Goal: Browse casually

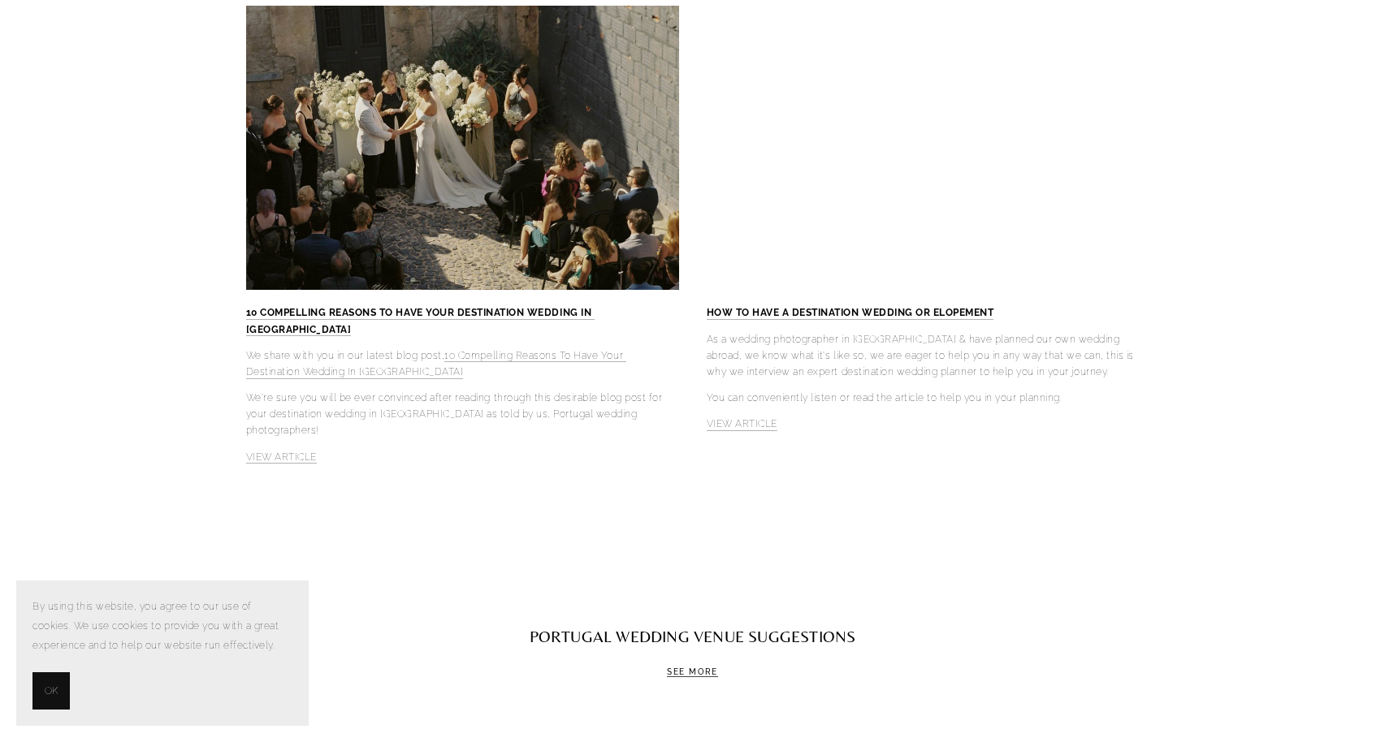
scroll to position [4515, 0]
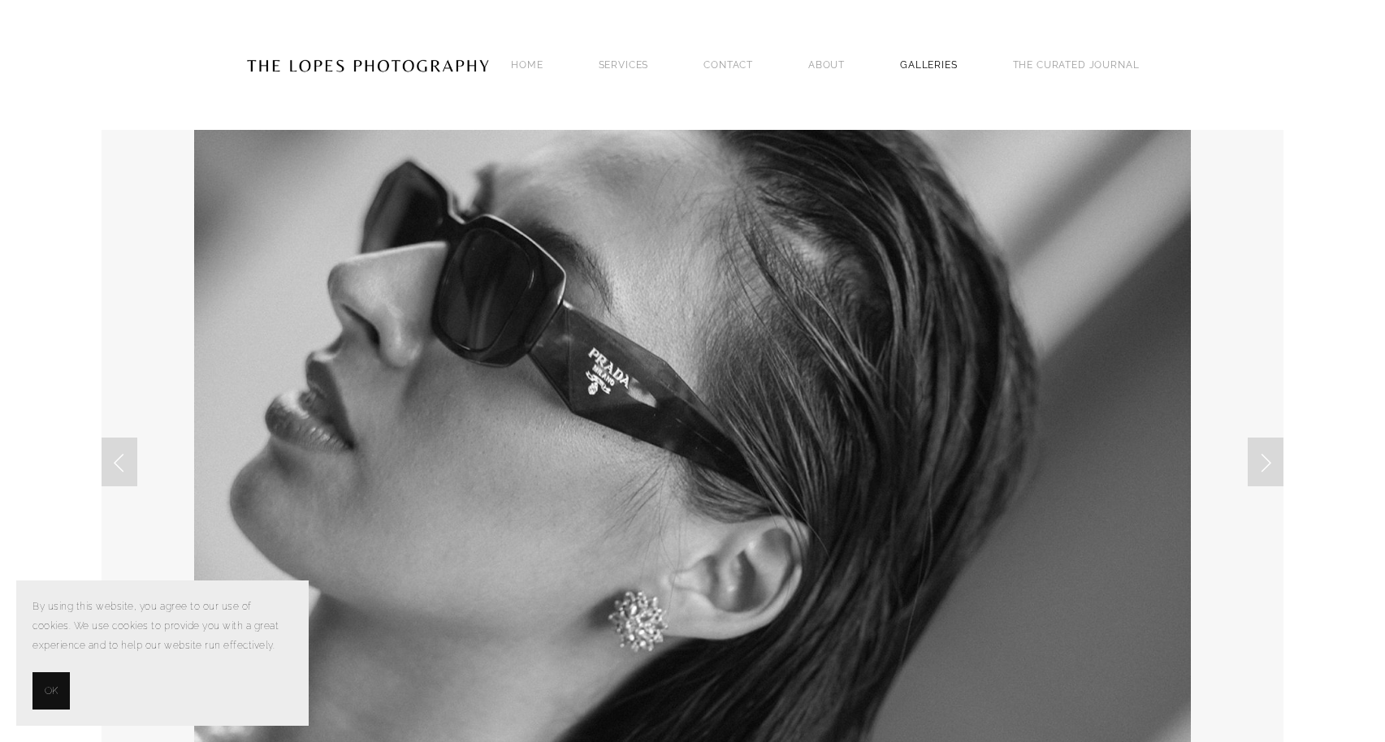
click at [927, 66] on link "GALLERIES" at bounding box center [929, 65] width 58 height 22
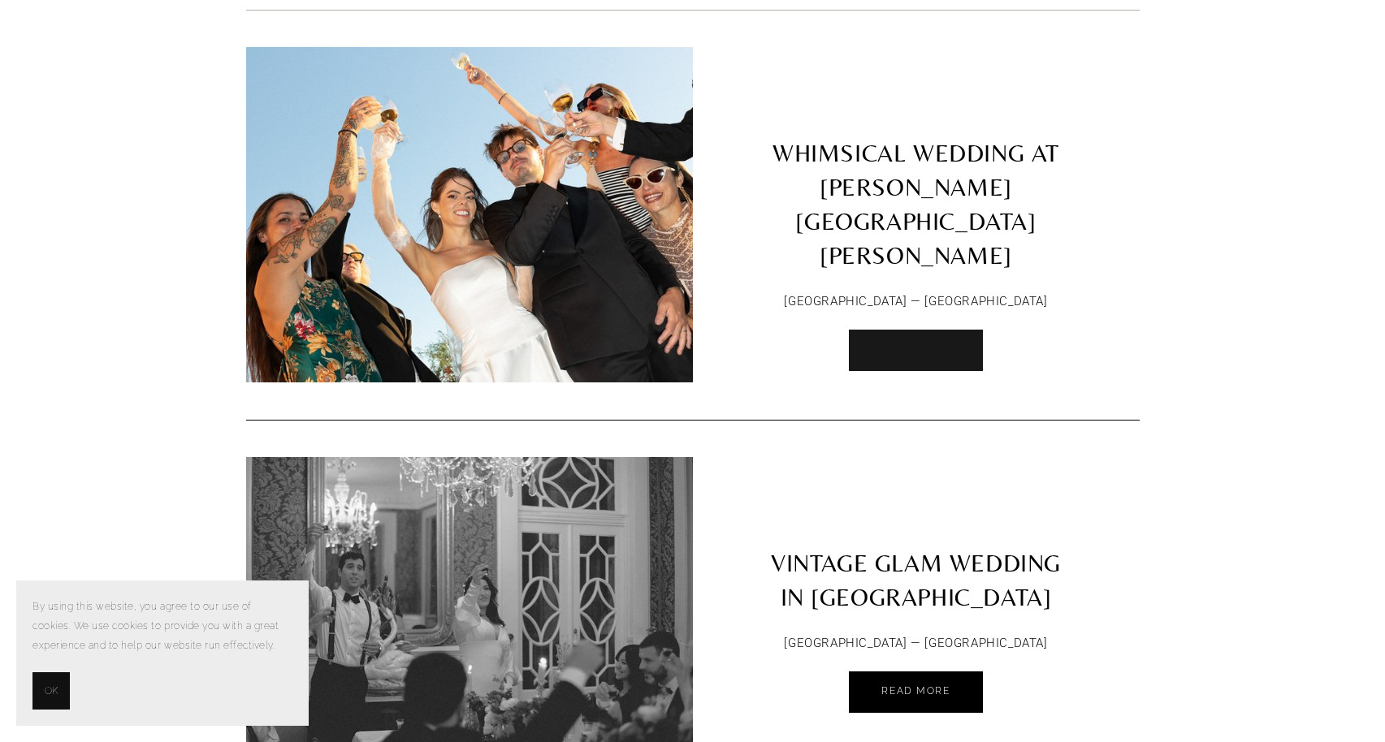
scroll to position [175, 0]
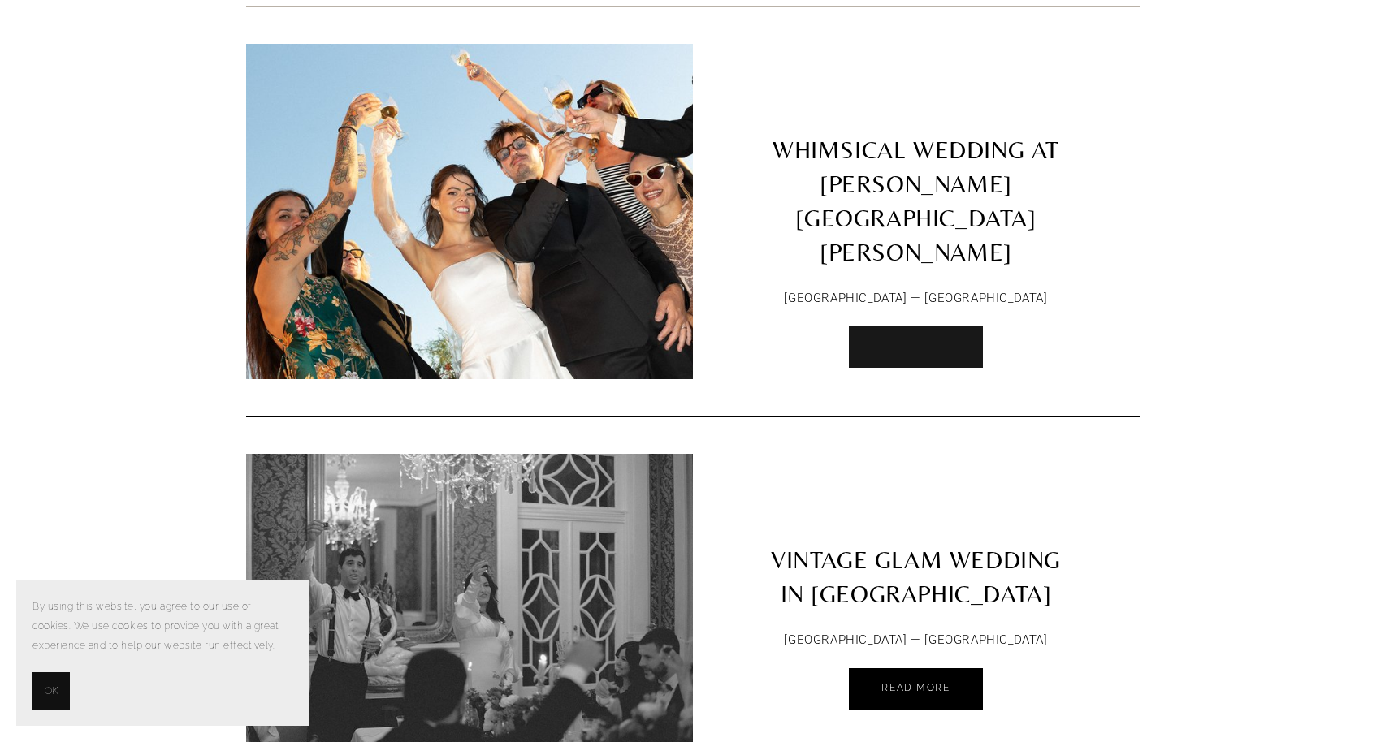
click at [942, 340] on span "Read More" at bounding box center [915, 345] width 68 height 11
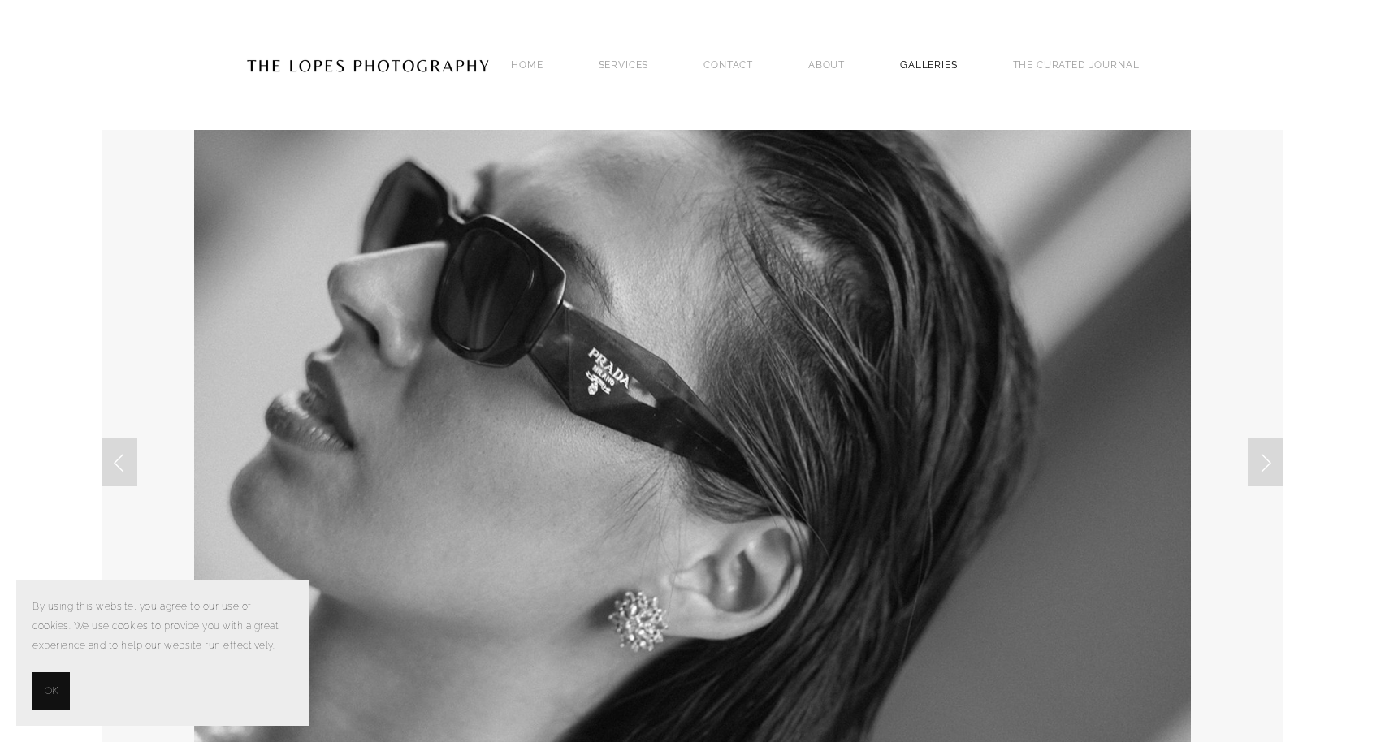
click at [911, 73] on link "GALLERIES" at bounding box center [929, 65] width 58 height 22
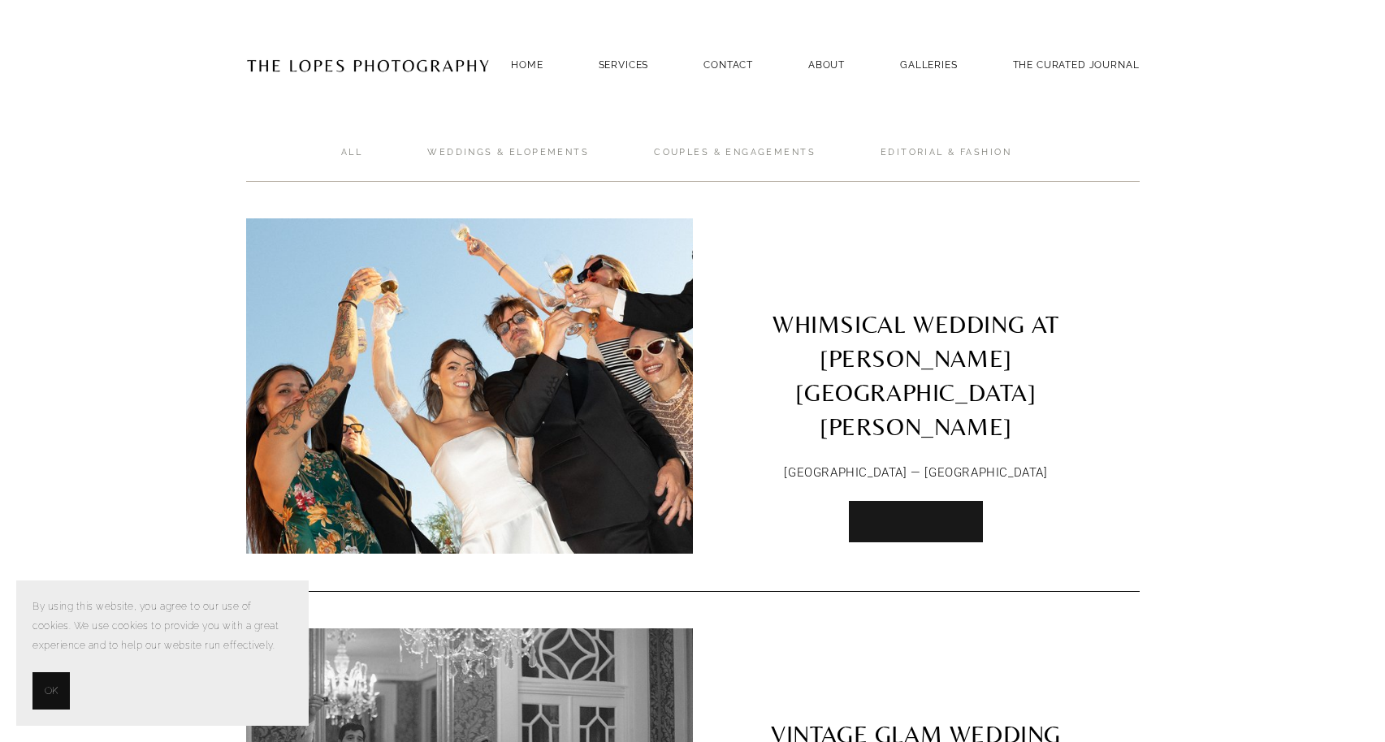
click at [872, 501] on link "Read More" at bounding box center [915, 521] width 133 height 41
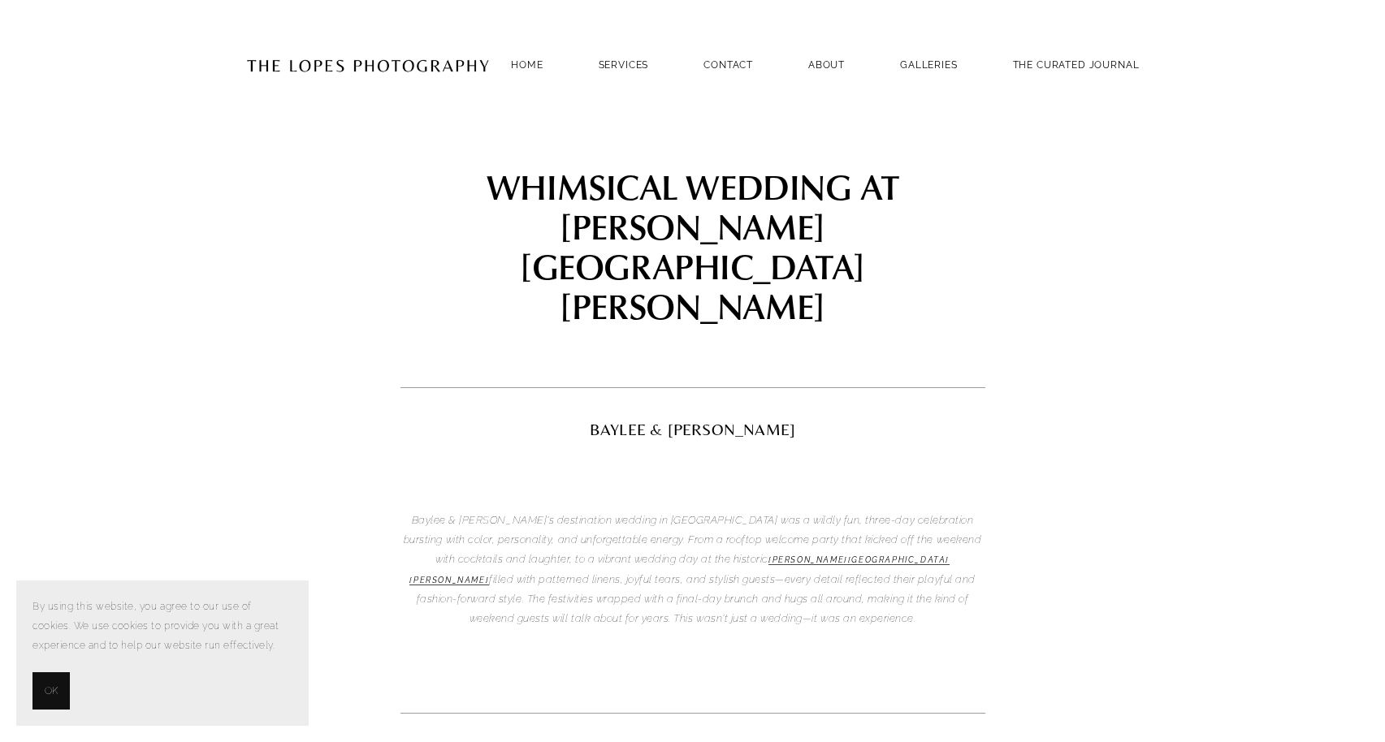
scroll to position [297, 0]
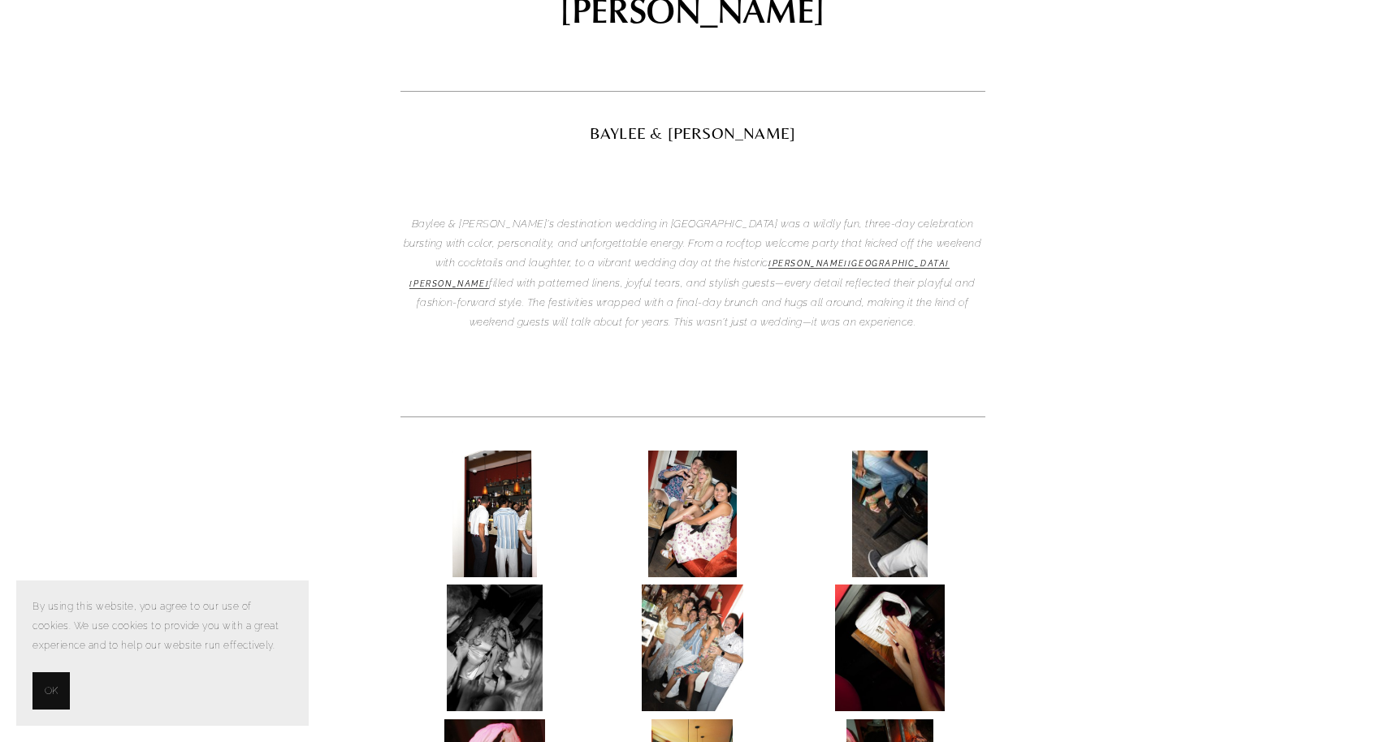
click at [509, 451] on img at bounding box center [494, 514] width 85 height 127
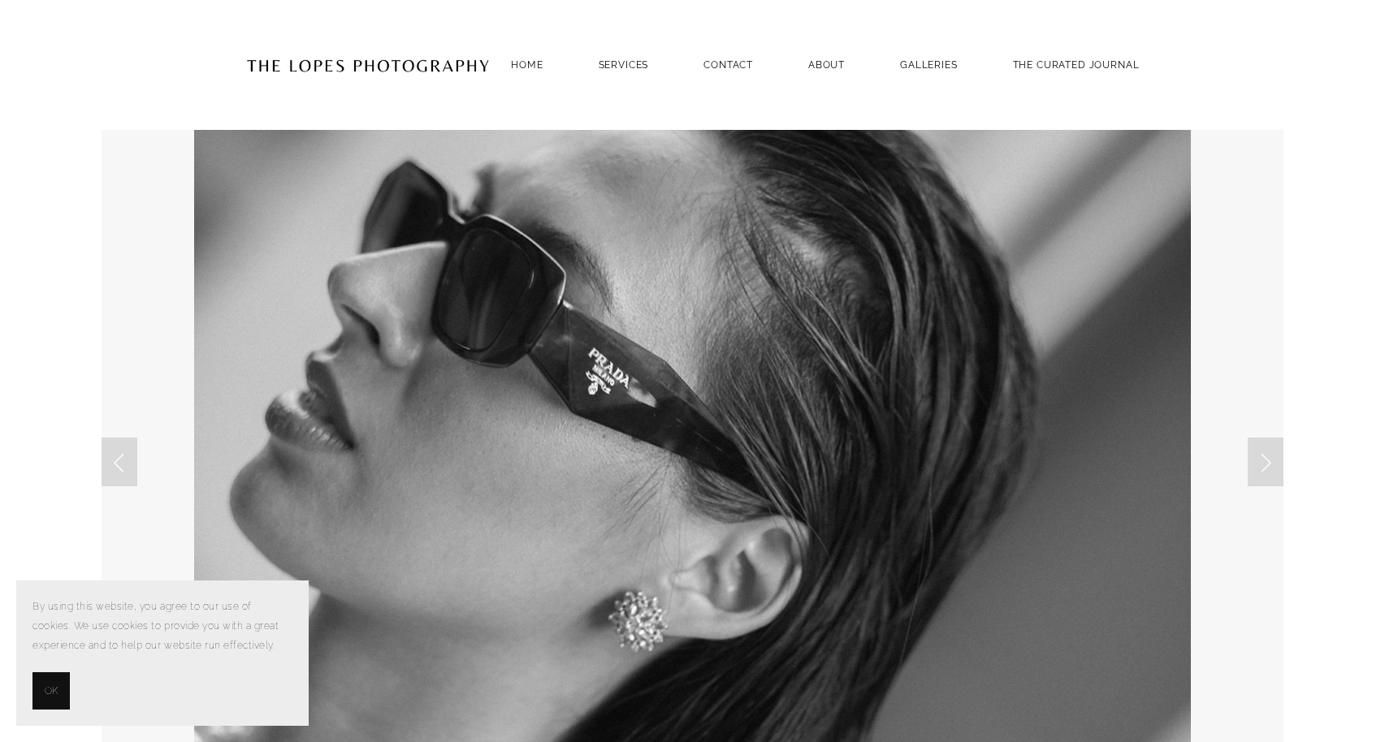
click at [30, 687] on section "By using this website, you agree to our use of cookies. We use cookies to provi…" at bounding box center [162, 653] width 292 height 145
click at [44, 688] on button "OK" at bounding box center [50, 691] width 37 height 37
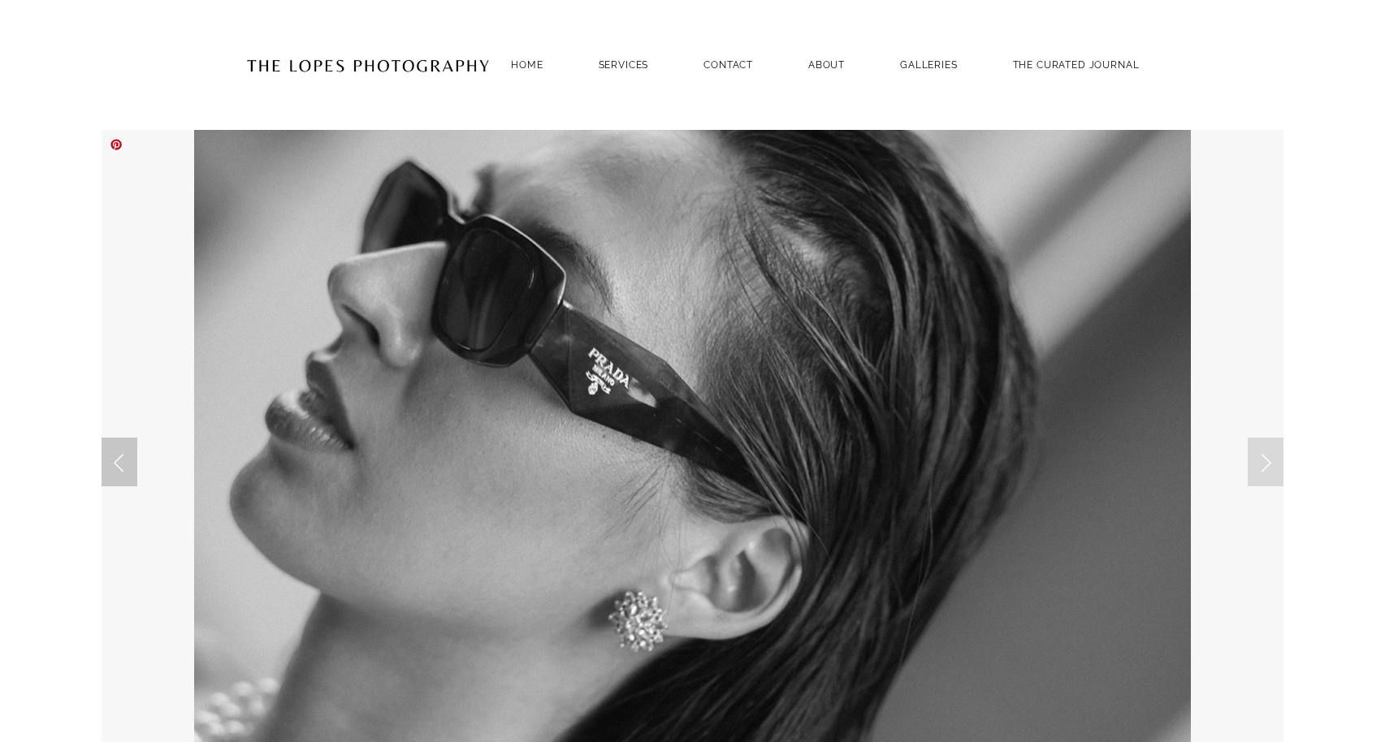
click at [118, 465] on link "Previous Slide" at bounding box center [120, 462] width 36 height 49
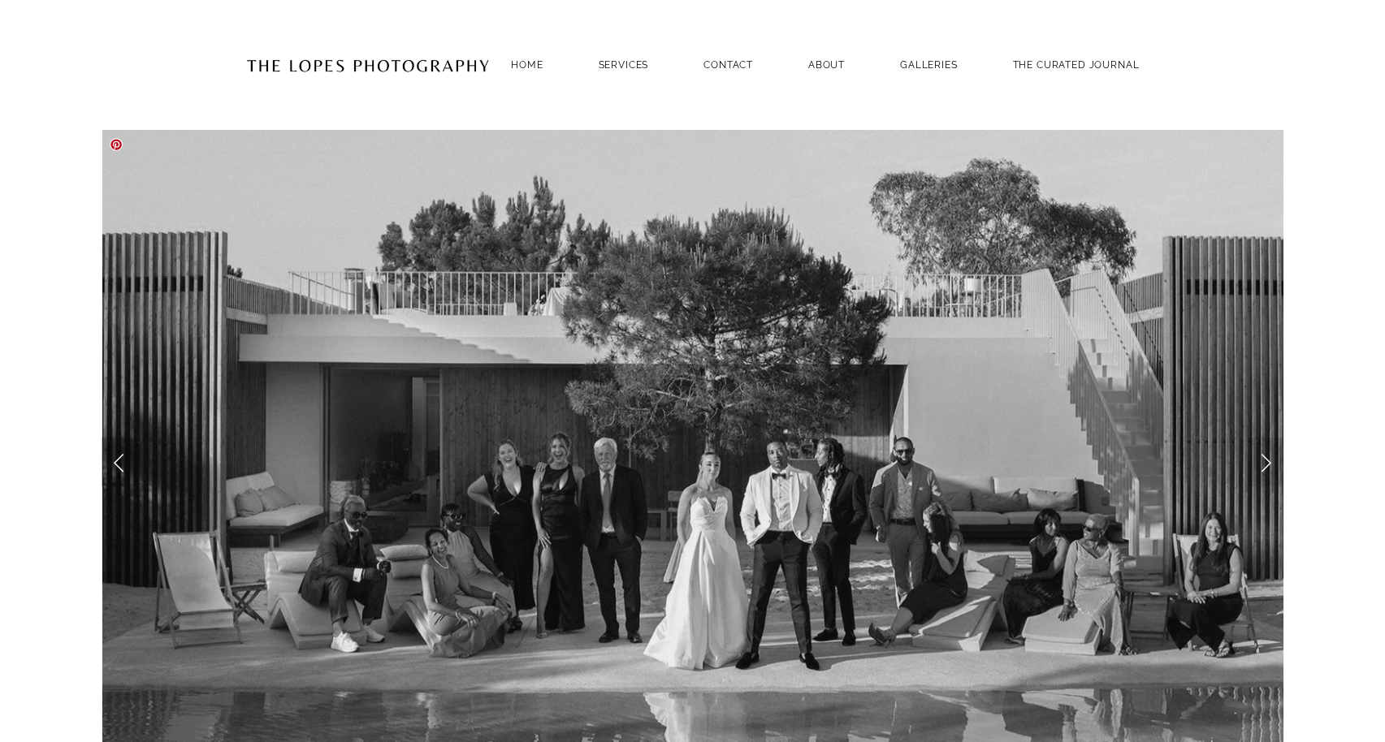
click at [118, 465] on link "Previous Slide" at bounding box center [120, 462] width 36 height 49
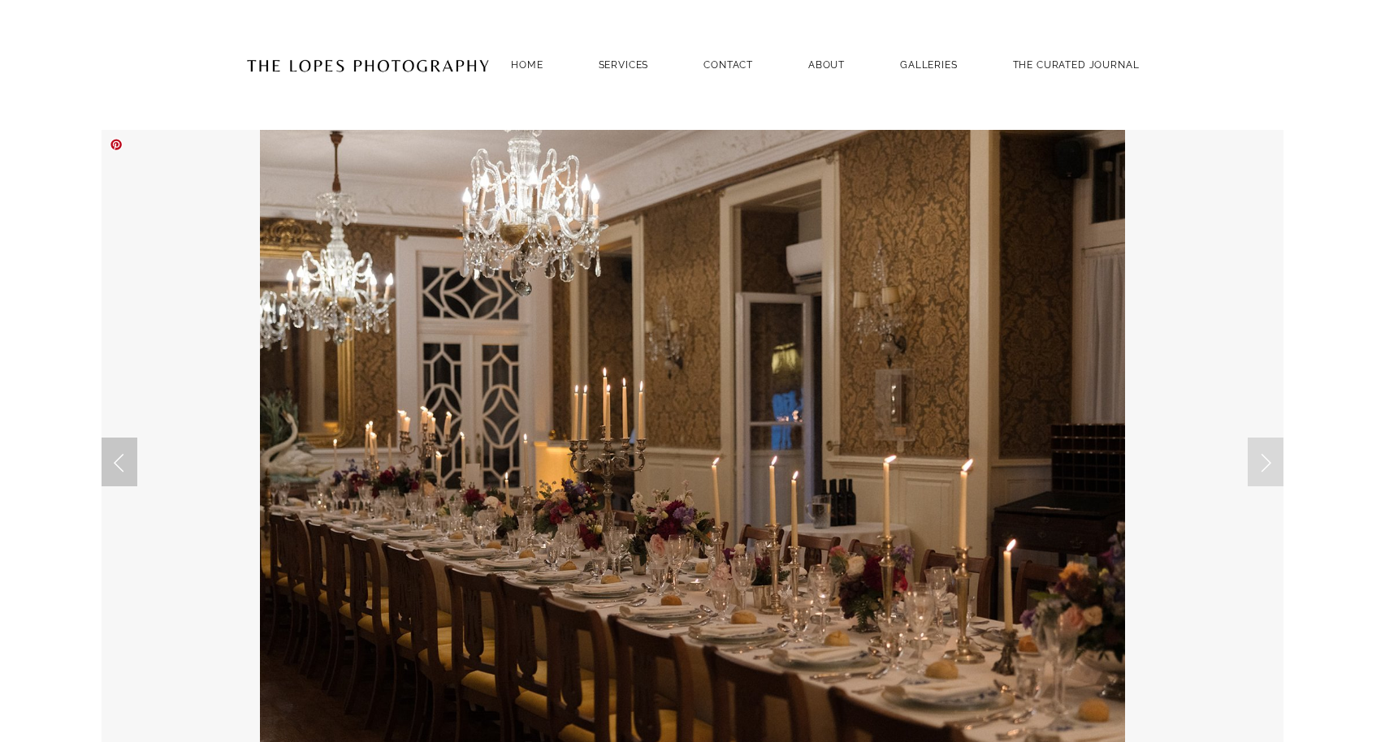
click at [118, 465] on link "Previous Slide" at bounding box center [120, 462] width 36 height 49
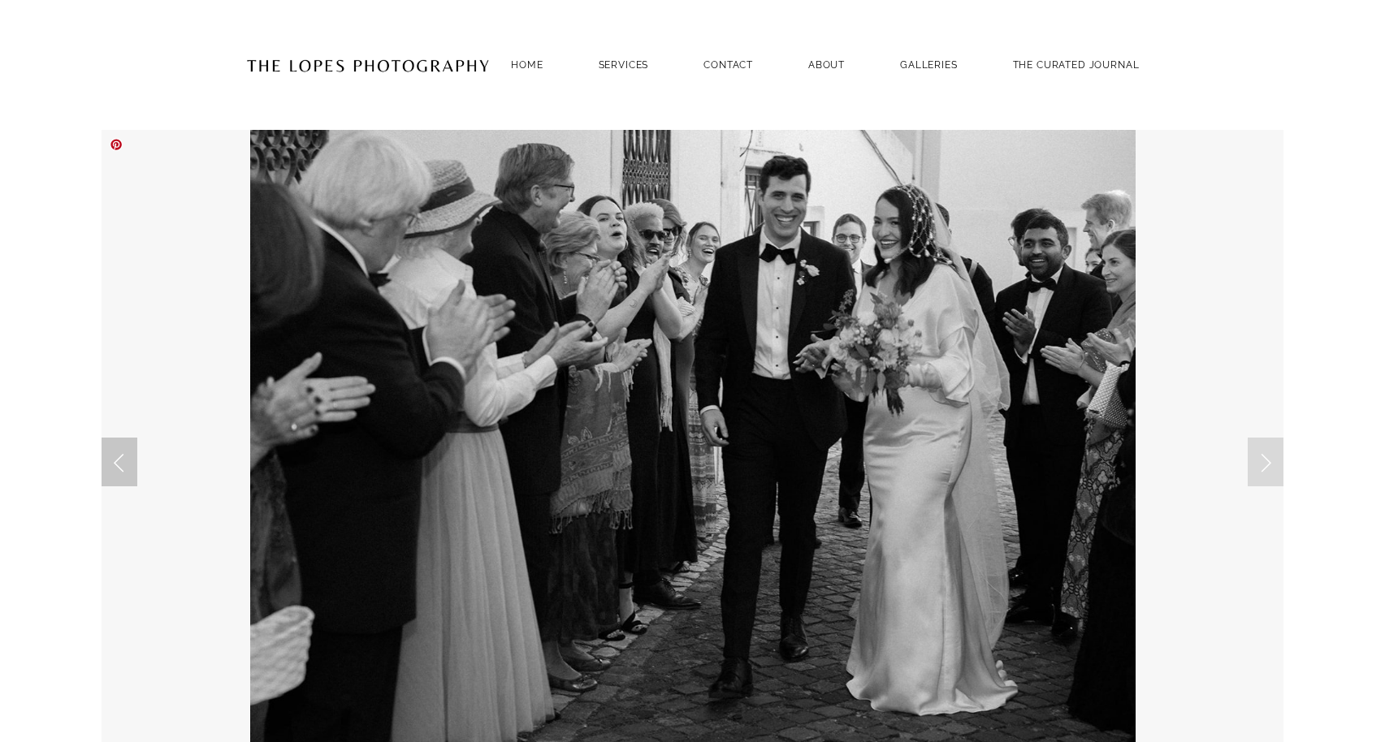
click at [118, 465] on link "Previous Slide" at bounding box center [120, 462] width 36 height 49
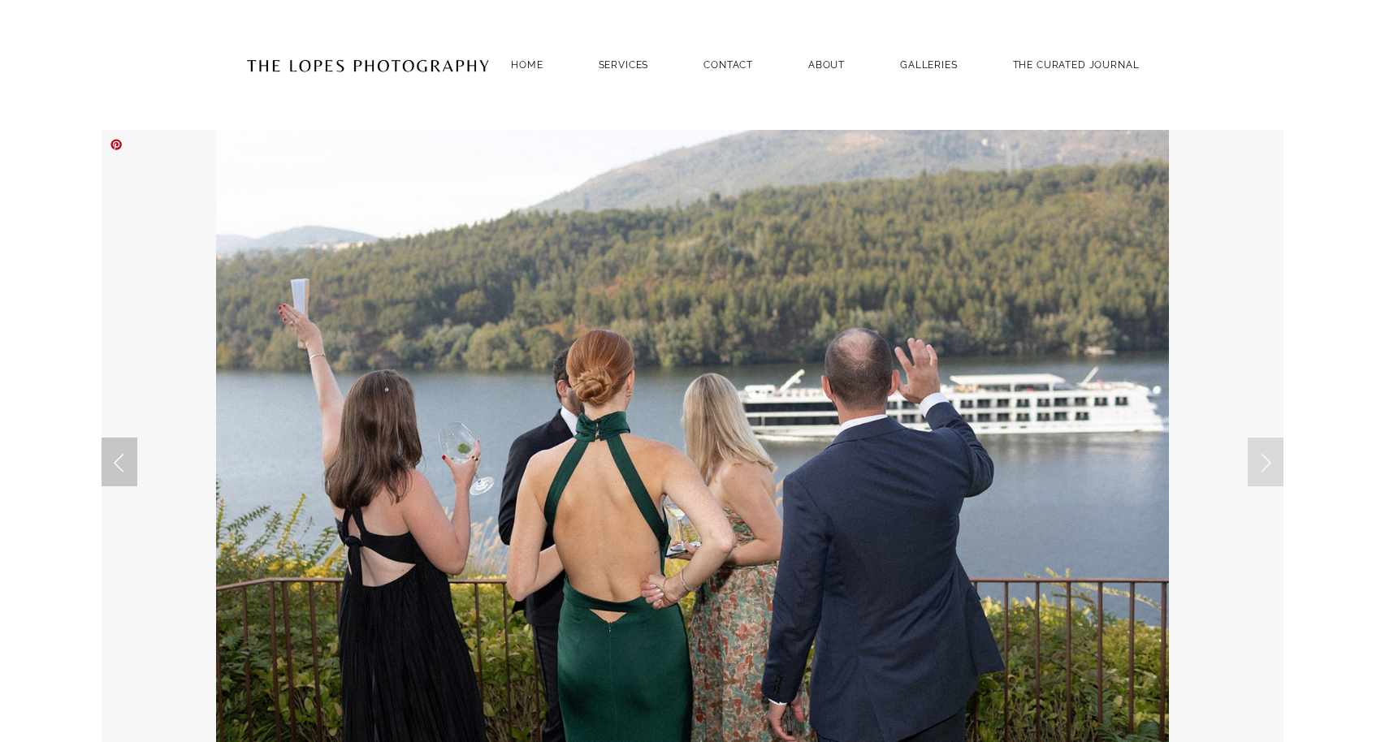
click at [118, 465] on link "Previous Slide" at bounding box center [120, 462] width 36 height 49
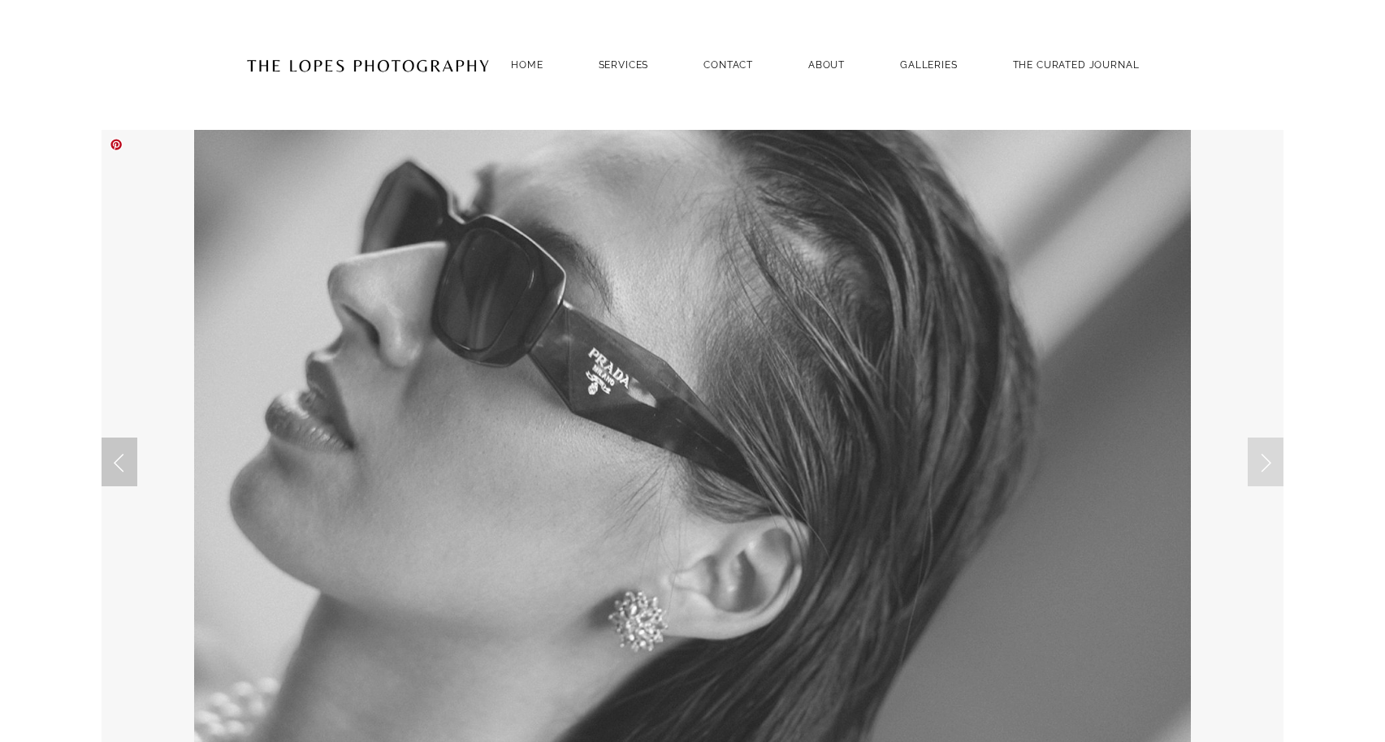
click at [118, 465] on link "Previous Slide" at bounding box center [120, 462] width 36 height 49
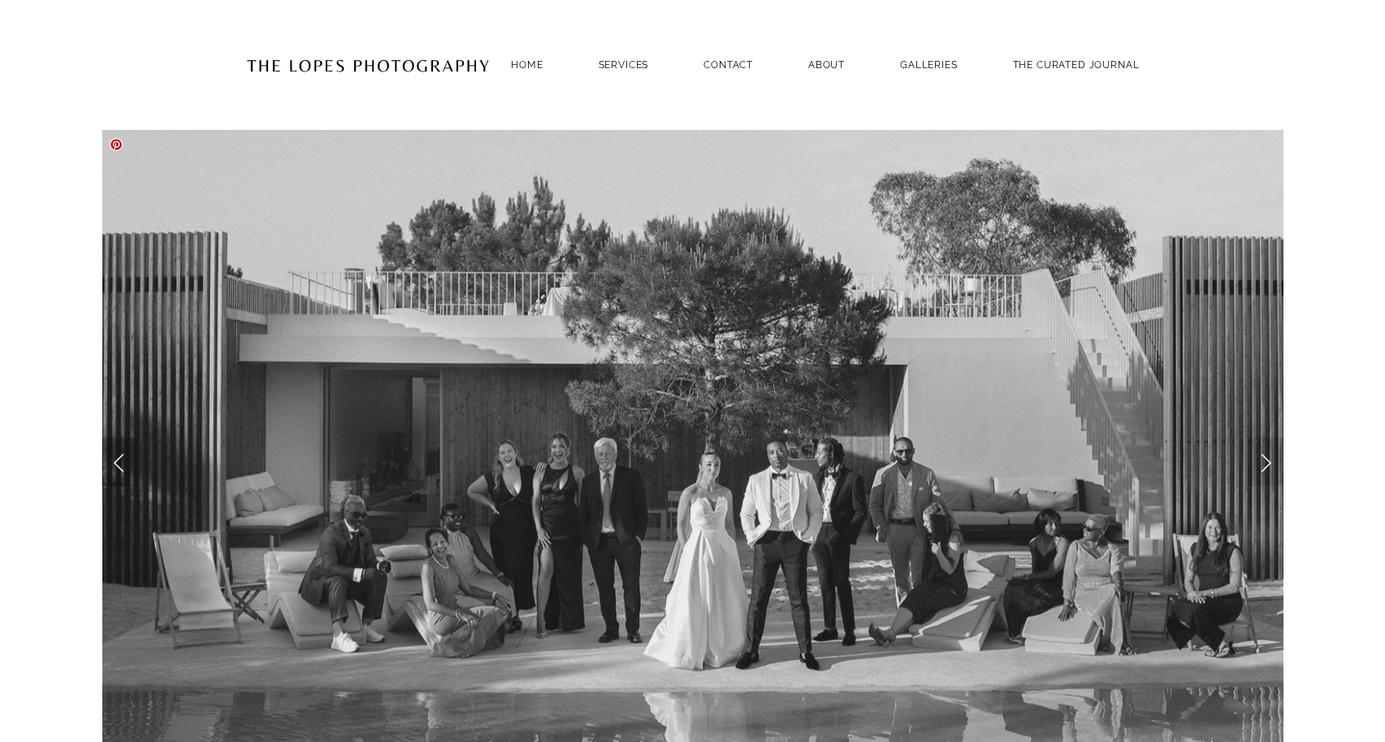
click at [118, 465] on link "Previous Slide" at bounding box center [120, 462] width 36 height 49
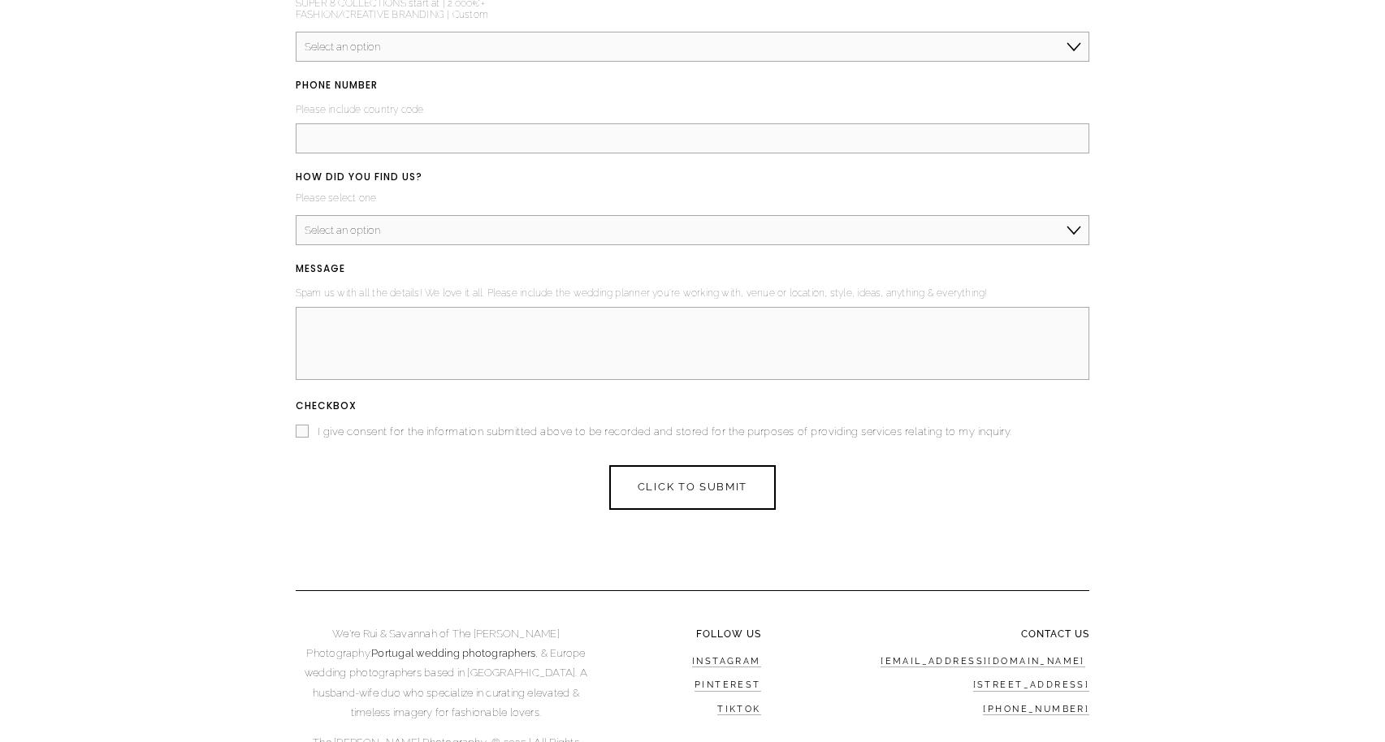
scroll to position [6595, 0]
click at [735, 657] on link "Instagram" at bounding box center [726, 663] width 69 height 12
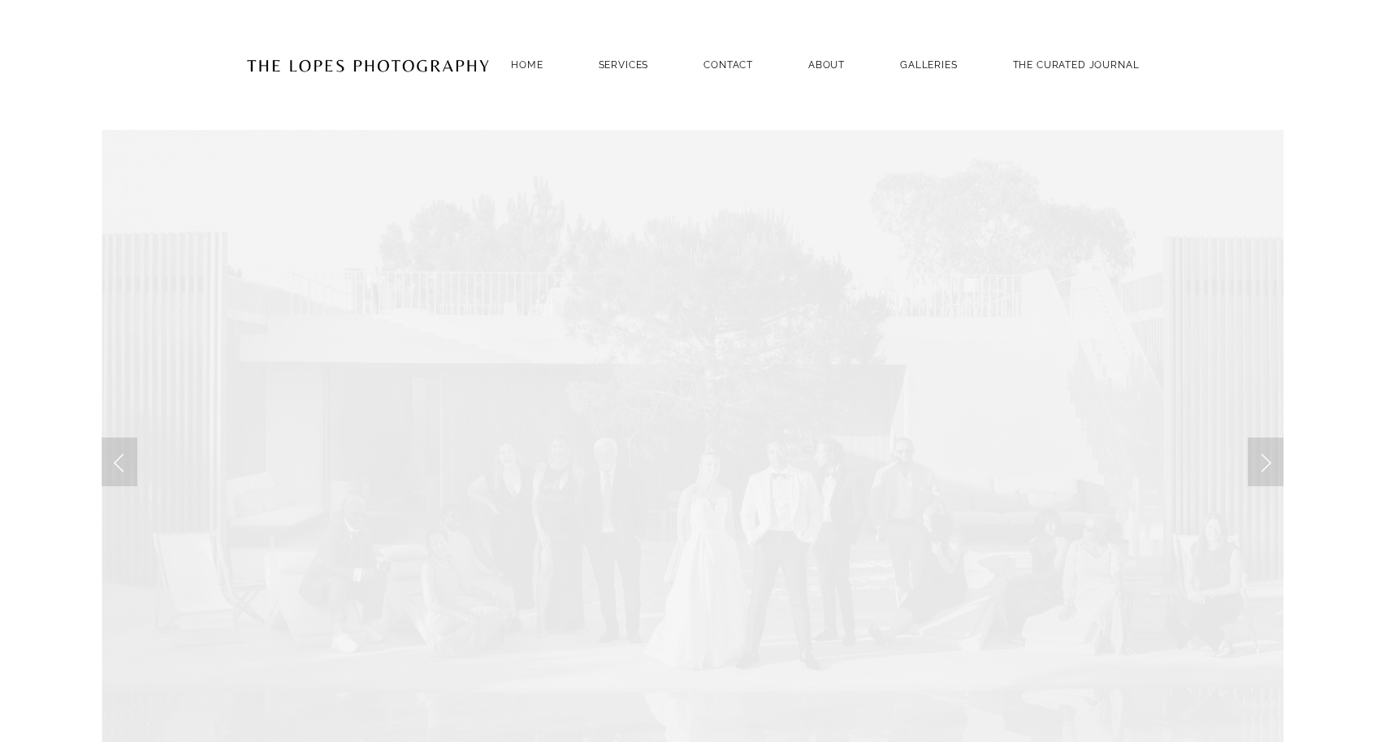
scroll to position [0, 0]
